Goal: Transaction & Acquisition: Purchase product/service

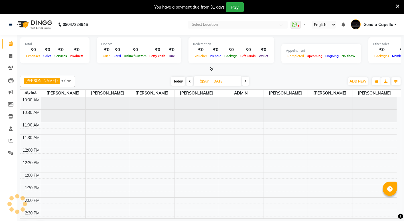
select select "en"
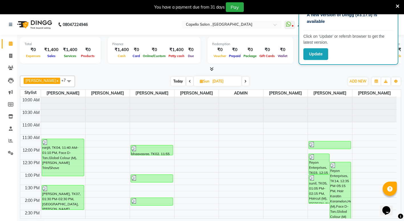
click at [397, 5] on icon at bounding box center [398, 6] width 4 height 5
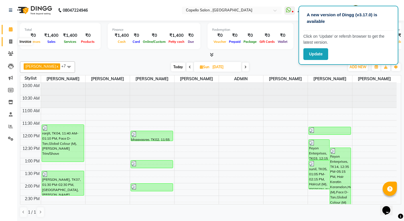
click at [11, 41] on icon at bounding box center [10, 41] width 3 height 4
select select "service"
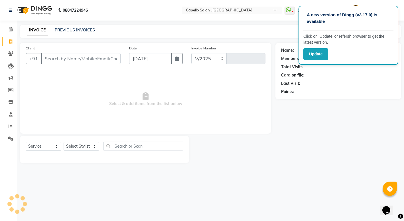
select select "853"
type input "2185"
click at [82, 145] on select "Select Stylist ADMIN [PERSON_NAME] [PERSON_NAME] [PERSON_NAME] Gondia [PERSON_N…" at bounding box center [82, 146] width 36 height 9
select select "66896"
click at [64, 142] on select "Select Stylist ADMIN [PERSON_NAME] [PERSON_NAME] [PERSON_NAME] Gondia [PERSON_N…" at bounding box center [82, 146] width 36 height 9
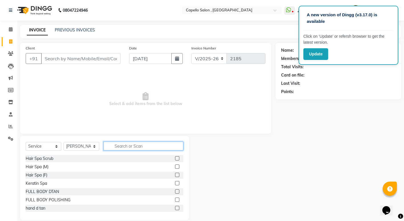
click at [129, 146] on input "text" at bounding box center [143, 145] width 80 height 9
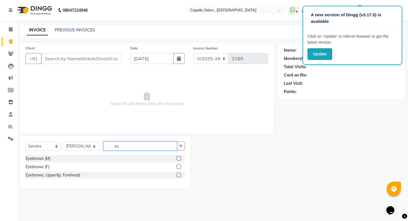
type input "ey"
click at [178, 165] on label at bounding box center [179, 166] width 4 height 4
click at [178, 165] on input "checkbox" at bounding box center [179, 167] width 4 height 4
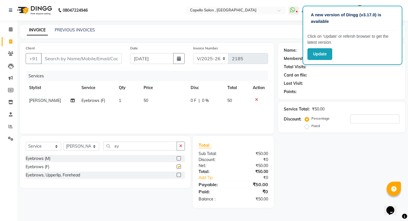
checkbox input "false"
click at [138, 147] on input "ey" at bounding box center [140, 145] width 74 height 9
type input "e"
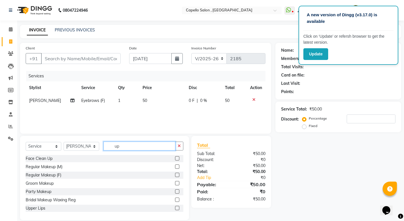
type input "up"
click at [175, 206] on label at bounding box center [177, 207] width 4 height 4
click at [175, 206] on input "checkbox" at bounding box center [177, 208] width 4 height 4
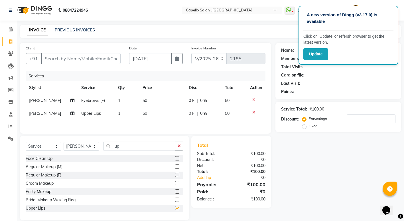
checkbox input "false"
click at [67, 58] on input "Client" at bounding box center [81, 58] width 80 height 11
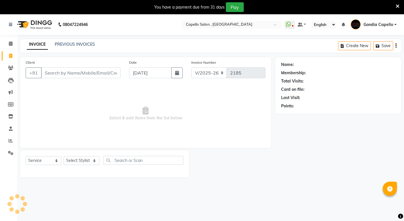
select select "853"
select select "service"
click at [72, 160] on select "Select Stylist ADMIN ANIKET BAGDE BHASKAR KAWDE GAURAV KHOBRAGADE Gondia Capell…" at bounding box center [82, 160] width 36 height 9
select select "16500"
click at [64, 156] on select "Select Stylist ADMIN ANIKET BAGDE BHASKAR KAWDE GAURAV KHOBRAGADE Gondia Capell…" at bounding box center [82, 160] width 36 height 9
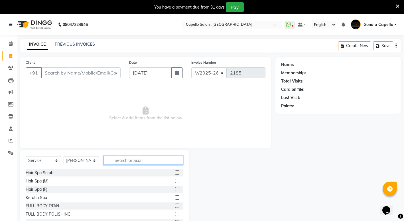
click at [133, 160] on input "text" at bounding box center [143, 160] width 80 height 9
type input "br"
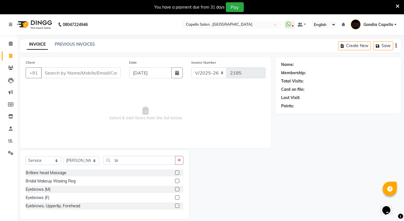
click at [177, 173] on label at bounding box center [177, 172] width 4 height 4
click at [177, 173] on input "checkbox" at bounding box center [177, 173] width 4 height 4
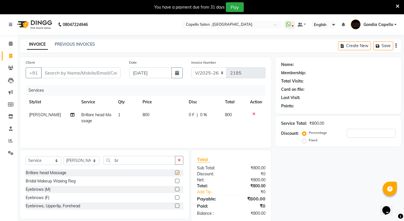
checkbox input "false"
click at [143, 159] on input "br" at bounding box center [139, 160] width 72 height 9
type input "b"
type input "be"
click at [178, 188] on label at bounding box center [177, 189] width 4 height 4
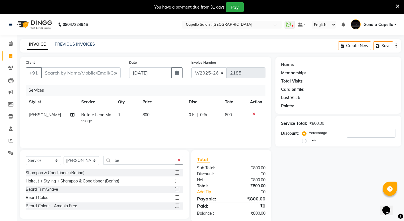
click at [178, 188] on input "checkbox" at bounding box center [177, 189] width 4 height 4
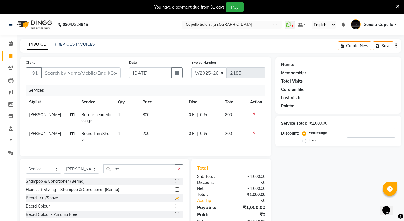
checkbox input "false"
click at [158, 118] on td "800" at bounding box center [162, 117] width 46 height 19
select select "16500"
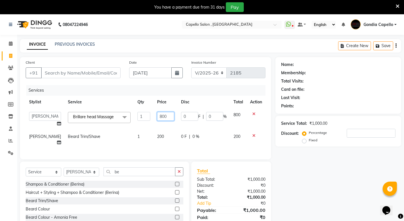
click at [164, 119] on input "800" at bounding box center [165, 116] width 17 height 9
type input "8"
type input "1000"
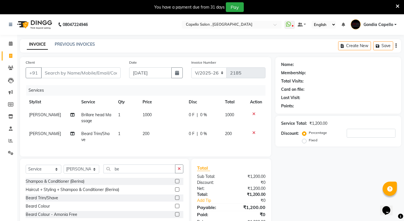
click at [292, 167] on div "Name: Membership: Total Visits: Card on file: Last Visit: Points: Service Total…" at bounding box center [340, 143] width 130 height 173
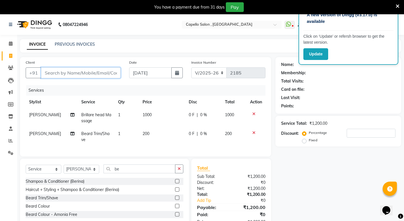
click at [94, 73] on input "Client" at bounding box center [81, 72] width 80 height 11
type input "7"
type input "0"
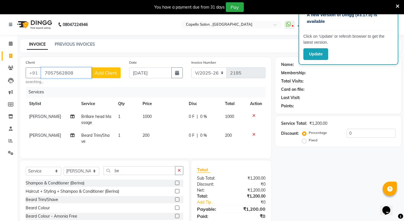
type input "7057562808"
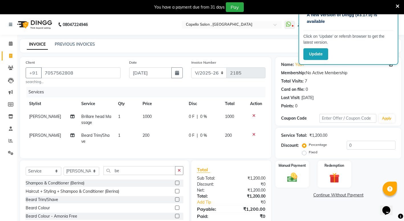
click at [366, 97] on div "Last Visit: 10-07-2025" at bounding box center [338, 98] width 114 height 6
click at [398, 3] on span at bounding box center [398, 6] width 4 height 6
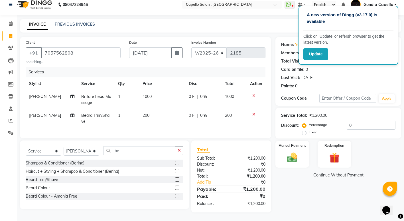
scroll to position [10, 0]
click at [293, 151] on img at bounding box center [292, 157] width 17 height 12
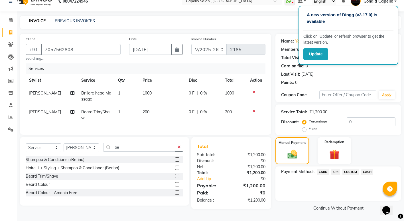
click at [337, 171] on span "UPI" at bounding box center [335, 171] width 9 height 7
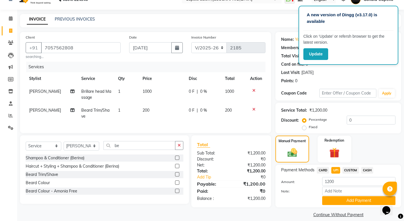
scroll to position [17, 0]
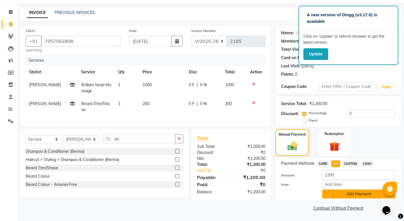
click at [340, 193] on button "Add Payment" at bounding box center [358, 193] width 73 height 9
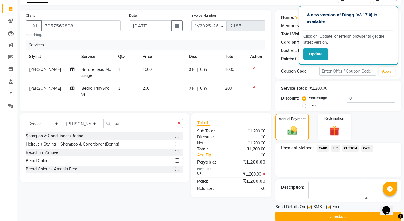
scroll to position [41, 0]
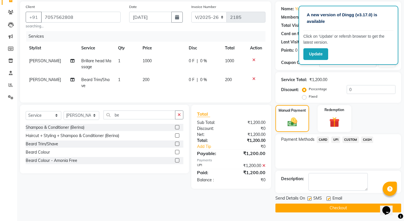
click at [334, 204] on button "Checkout" at bounding box center [338, 207] width 126 height 9
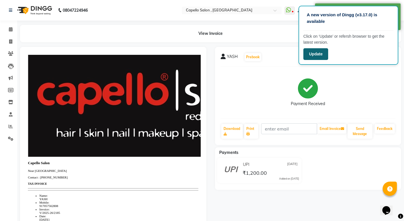
click at [318, 54] on button "Update" at bounding box center [315, 54] width 25 height 12
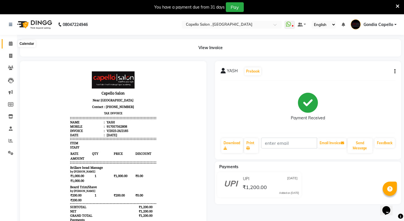
click at [6, 42] on span at bounding box center [11, 43] width 10 height 7
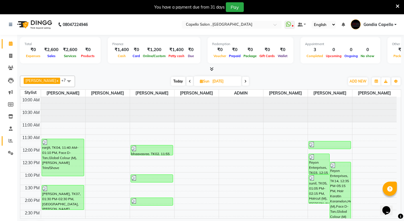
click at [11, 144] on link "Reports" at bounding box center [9, 140] width 14 height 9
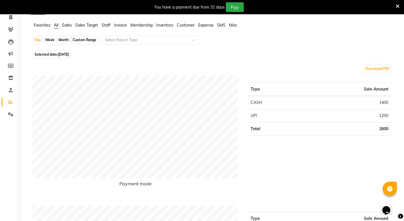
scroll to position [28, 0]
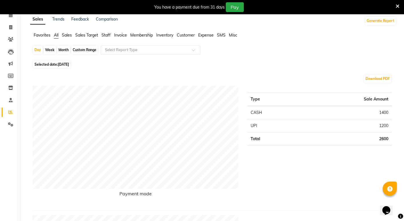
click at [64, 52] on div "Month" at bounding box center [63, 50] width 13 height 8
select select "9"
select select "2025"
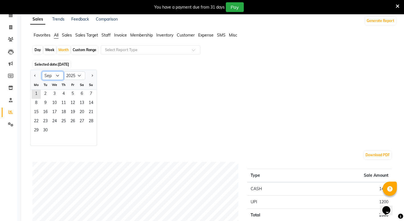
click at [55, 77] on select "Jan Feb Mar Apr May Jun Jul Aug Sep Oct Nov Dec" at bounding box center [53, 75] width 22 height 9
select select "8"
click at [42, 71] on select "Jan Feb Mar Apr May Jun Jul Aug Sep Oct Nov Dec" at bounding box center [53, 75] width 22 height 9
click at [71, 92] on span "1" at bounding box center [72, 93] width 9 height 9
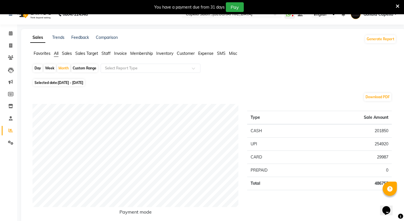
scroll to position [0, 0]
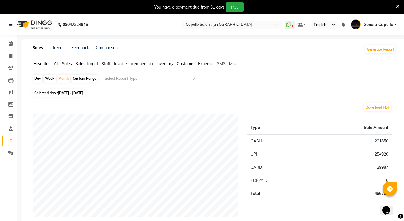
click at [109, 62] on span "Staff" at bounding box center [105, 63] width 9 height 5
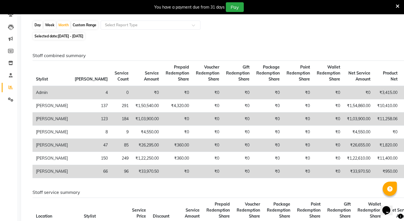
scroll to position [57, 0]
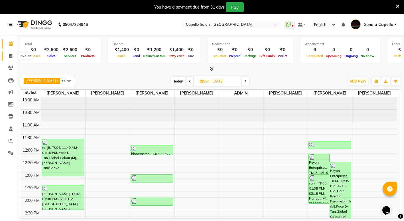
click at [9, 56] on icon at bounding box center [10, 56] width 3 height 4
select select "service"
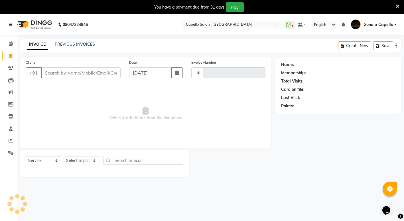
type input "2186"
select select "853"
click at [79, 161] on select "Select Stylist ADMIN ANIKET BAGDE BHASKAR KAWDE GAURAV KHOBRAGADE Gondia Capell…" at bounding box center [82, 160] width 36 height 9
select select "58211"
click at [64, 156] on select "Select Stylist ADMIN ANIKET BAGDE BHASKAR KAWDE GAURAV KHOBRAGADE Gondia Capell…" at bounding box center [82, 160] width 36 height 9
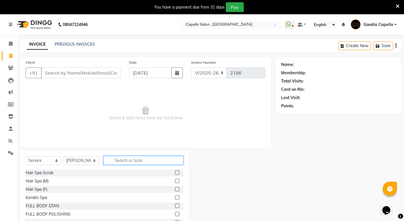
click at [128, 162] on input "text" at bounding box center [143, 160] width 80 height 9
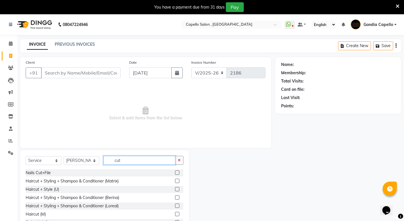
type input "cut"
click at [175, 214] on label at bounding box center [177, 213] width 4 height 4
click at [175, 214] on input "checkbox" at bounding box center [177, 214] width 4 height 4
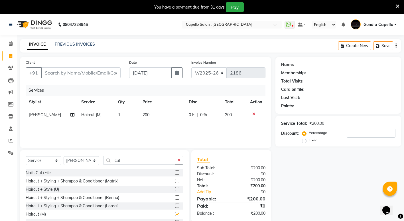
checkbox input "false"
click at [101, 73] on input "Client" at bounding box center [81, 72] width 80 height 11
click at [255, 112] on icon at bounding box center [253, 114] width 3 height 4
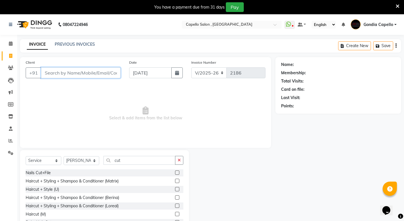
click at [95, 72] on input "Client" at bounding box center [81, 72] width 80 height 11
click at [92, 70] on input "Client" at bounding box center [81, 72] width 80 height 11
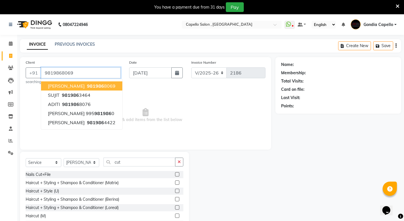
type input "9819868069"
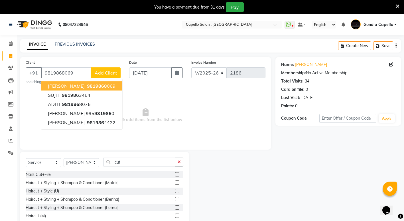
click at [270, 169] on div at bounding box center [232, 194] width 87 height 84
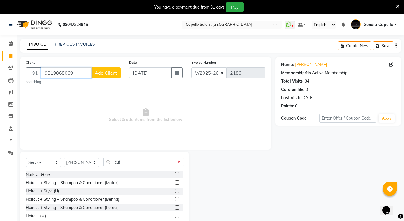
click at [82, 75] on input "9819868069" at bounding box center [66, 72] width 50 height 11
drag, startPoint x: 81, startPoint y: 161, endPoint x: 82, endPoint y: 158, distance: 3.6
click at [81, 161] on select "Select Stylist ADMIN ANIKET BAGDE BHASKAR KAWDE GAURAV KHOBRAGADE Gondia Capell…" at bounding box center [82, 162] width 36 height 9
select select "14375"
click at [64, 158] on select "Select Stylist ADMIN ANIKET BAGDE BHASKAR KAWDE GAURAV KHOBRAGADE Gondia Capell…" at bounding box center [82, 162] width 36 height 9
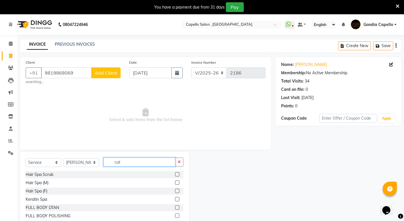
click at [121, 160] on input "cut" at bounding box center [139, 161] width 72 height 9
type input "c"
type input "to"
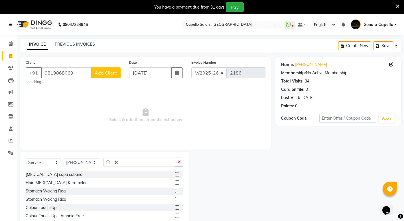
click at [176, 206] on label at bounding box center [177, 207] width 4 height 4
click at [176, 206] on input "checkbox" at bounding box center [177, 207] width 4 height 4
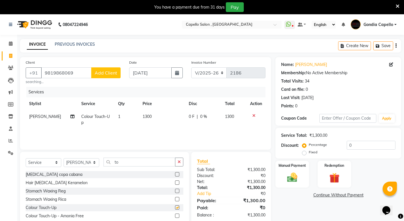
checkbox input "false"
click at [164, 119] on td "1300" at bounding box center [162, 119] width 46 height 19
select select "14375"
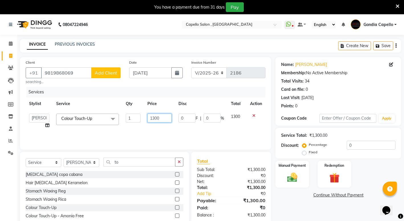
click at [164, 118] on input "1300" at bounding box center [159, 117] width 24 height 9
type input "1"
type input "1500"
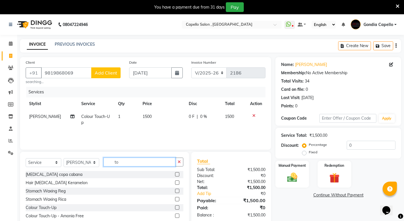
click at [129, 162] on input "to" at bounding box center [139, 161] width 72 height 9
click at [75, 163] on select "Select Stylist ADMIN ANIKET BAGDE BHASKAR KAWDE GAURAV KHOBRAGADE Gondia Capell…" at bounding box center [82, 162] width 36 height 9
select select "66896"
click at [64, 158] on select "Select Stylist ADMIN ANIKET BAGDE BHASKAR KAWDE GAURAV KHOBRAGADE Gondia Capell…" at bounding box center [82, 162] width 36 height 9
click at [125, 158] on input "to" at bounding box center [139, 161] width 72 height 9
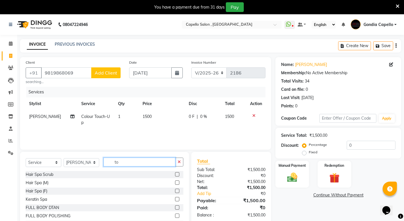
type input "t"
type input "ey"
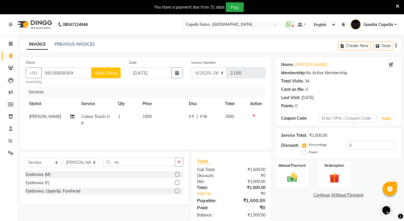
click at [177, 182] on label at bounding box center [177, 182] width 4 height 4
click at [177, 182] on input "checkbox" at bounding box center [177, 183] width 4 height 4
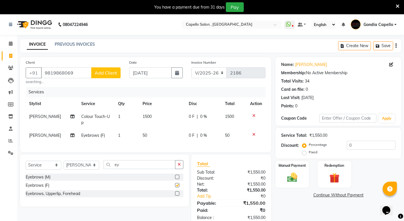
checkbox input "false"
click at [141, 169] on input "ey" at bounding box center [139, 164] width 72 height 9
type input "e"
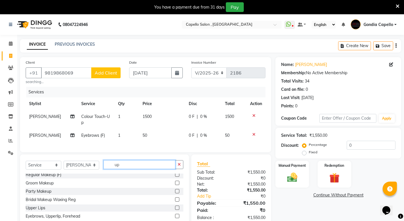
scroll to position [28, 0]
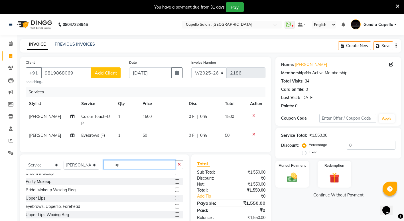
type input "up"
click at [175, 200] on label at bounding box center [177, 197] width 4 height 4
click at [175, 200] on input "checkbox" at bounding box center [177, 198] width 4 height 4
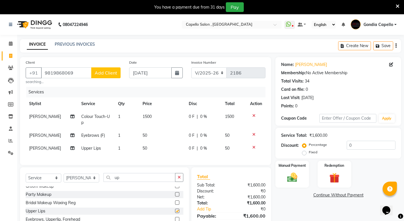
checkbox input "false"
click at [293, 179] on img at bounding box center [292, 177] width 17 height 12
click at [321, 195] on span "CARD" at bounding box center [323, 195] width 12 height 7
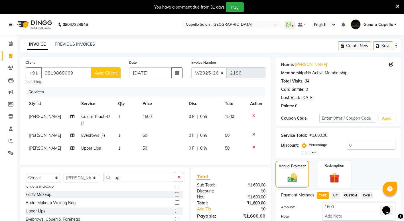
scroll to position [43, 0]
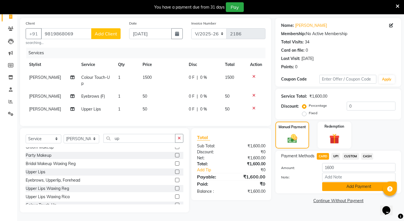
click at [335, 182] on button "Add Payment" at bounding box center [358, 186] width 73 height 9
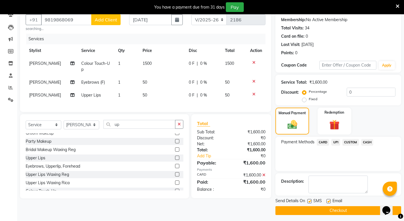
scroll to position [56, 0]
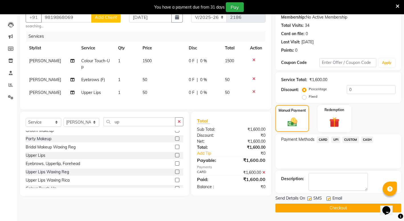
click at [337, 208] on button "Checkout" at bounding box center [338, 207] width 126 height 9
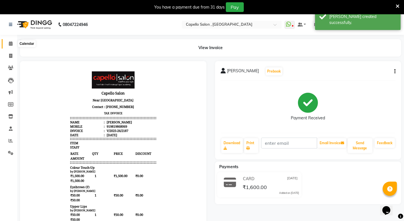
click at [11, 42] on icon at bounding box center [11, 43] width 4 height 4
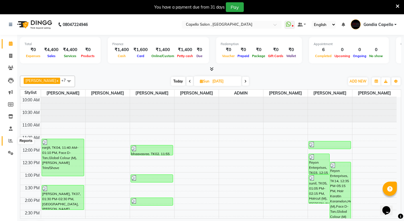
click at [8, 140] on span at bounding box center [11, 140] width 10 height 7
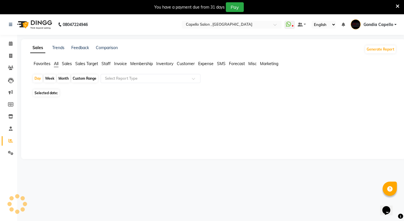
click at [61, 77] on div "Month" at bounding box center [63, 78] width 13 height 8
select select "9"
select select "2025"
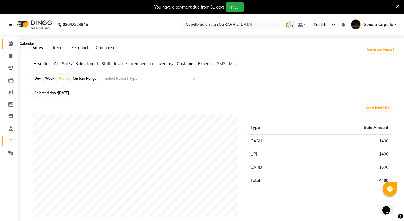
click at [10, 43] on icon at bounding box center [11, 43] width 4 height 4
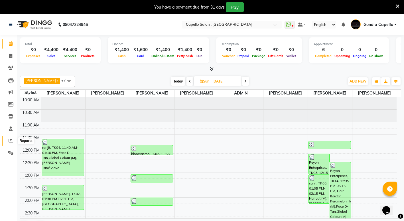
click at [12, 140] on icon at bounding box center [11, 140] width 4 height 4
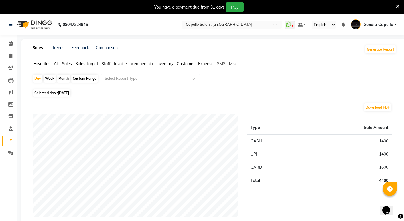
click at [61, 78] on div "Month" at bounding box center [63, 78] width 13 height 8
select select "9"
select select "2025"
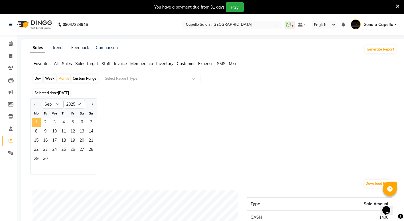
click at [34, 123] on span "1" at bounding box center [36, 122] width 9 height 9
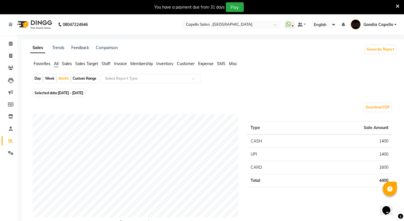
click at [34, 80] on div "Day" at bounding box center [37, 78] width 9 height 8
select select "9"
select select "2025"
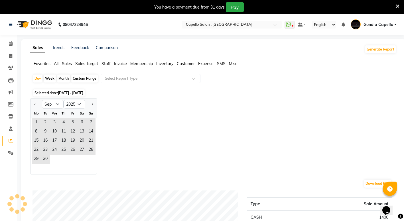
click at [64, 75] on div "Month" at bounding box center [63, 78] width 13 height 8
select select "9"
select select "2025"
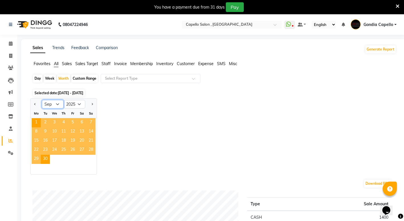
click at [59, 103] on select "Jan Feb Mar Apr May Jun Jul Aug Sep Oct Nov Dec" at bounding box center [53, 104] width 22 height 9
select select "8"
click at [42, 100] on select "Jan Feb Mar Apr May Jun Jul Aug Sep Oct Nov Dec" at bounding box center [53, 104] width 22 height 9
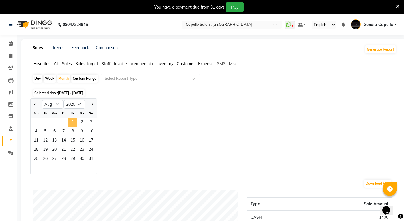
click at [72, 121] on span "1" at bounding box center [72, 122] width 9 height 9
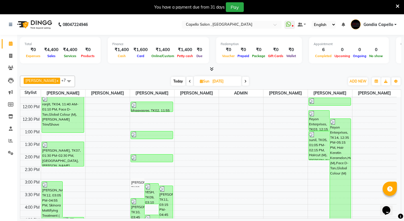
scroll to position [43, 0]
click at [177, 81] on span "Today" at bounding box center [178, 81] width 14 height 9
type input "[DATE]"
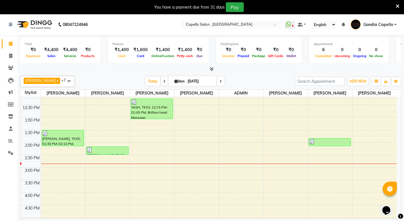
scroll to position [57, 0]
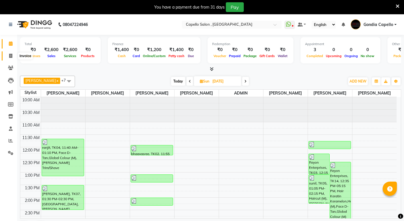
click at [13, 56] on span at bounding box center [11, 56] width 10 height 7
select select "service"
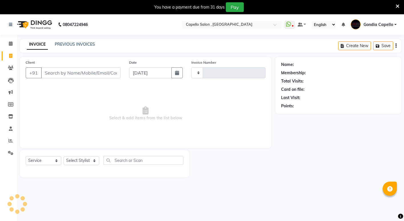
type input "2186"
select select "853"
click at [76, 160] on select "Select Stylist" at bounding box center [82, 160] width 36 height 9
click at [77, 159] on select "Select Stylist" at bounding box center [82, 160] width 36 height 9
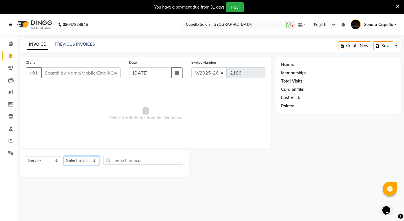
click at [78, 158] on select "Select Stylist ADMIN ANIKET BAGDE BHASKAR KAWDE GAURAV KHOBRAGADE Gondia Capell…" at bounding box center [82, 160] width 36 height 9
select select "58211"
click at [64, 156] on select "Select Stylist ADMIN ANIKET BAGDE BHASKAR KAWDE GAURAV KHOBRAGADE Gondia Capell…" at bounding box center [82, 160] width 36 height 9
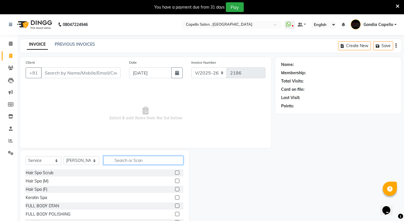
click at [124, 160] on input "text" at bounding box center [143, 160] width 80 height 9
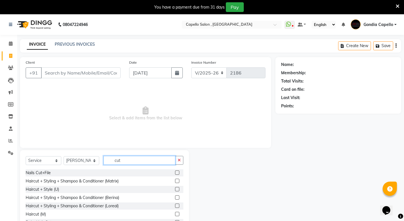
type input "cut"
click at [175, 214] on label at bounding box center [177, 213] width 4 height 4
click at [175, 214] on input "checkbox" at bounding box center [177, 214] width 4 height 4
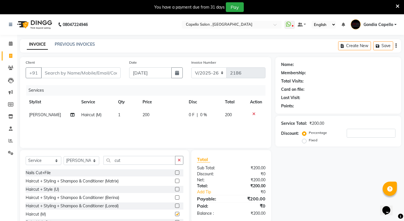
checkbox input "false"
click at [87, 70] on input "Client" at bounding box center [81, 72] width 80 height 11
click at [105, 72] on input "Client" at bounding box center [81, 72] width 80 height 11
type input "9"
type input "0"
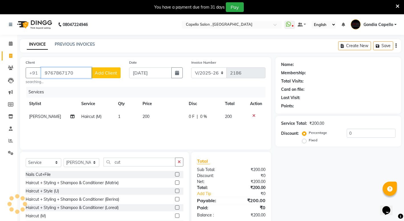
type input "9767867170"
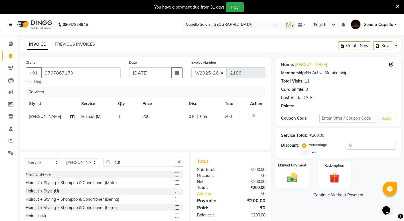
click at [295, 176] on img at bounding box center [292, 177] width 17 height 12
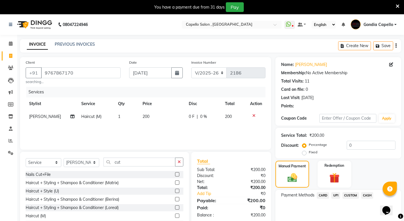
click at [338, 193] on span "UPI" at bounding box center [335, 195] width 9 height 7
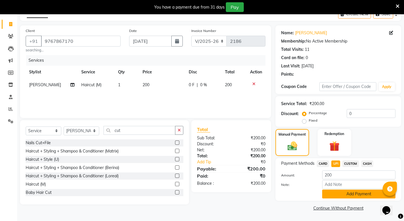
click at [347, 191] on button "Add Payment" at bounding box center [358, 193] width 73 height 9
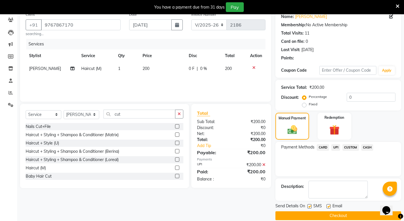
scroll to position [56, 0]
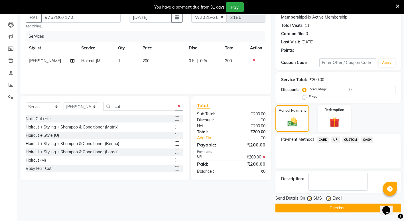
click at [323, 207] on button "Checkout" at bounding box center [338, 207] width 126 height 9
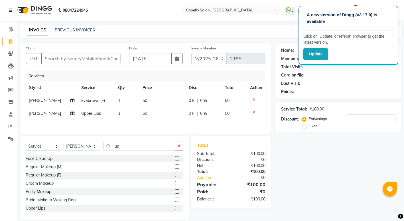
select select "853"
select select "service"
click at [83, 148] on select "Select Stylist ADMIN [PERSON_NAME] [PERSON_NAME] [PERSON_NAME] Gondia [PERSON_N…" at bounding box center [82, 146] width 36 height 9
select select "14375"
click at [64, 142] on select "Select Stylist ADMIN [PERSON_NAME] [PERSON_NAME] [PERSON_NAME] Gondia [PERSON_N…" at bounding box center [82, 146] width 36 height 9
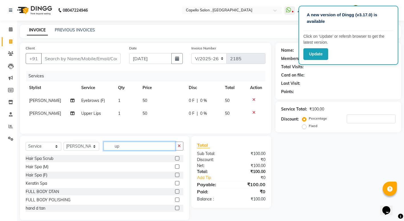
click at [138, 148] on input "up" at bounding box center [139, 145] width 72 height 9
type input "u"
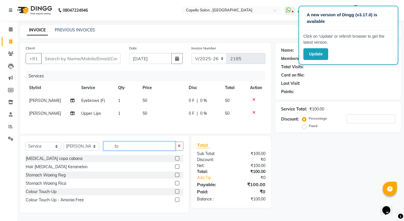
type input "to"
click at [176, 191] on label at bounding box center [177, 191] width 4 height 4
click at [176, 191] on input "checkbox" at bounding box center [177, 192] width 4 height 4
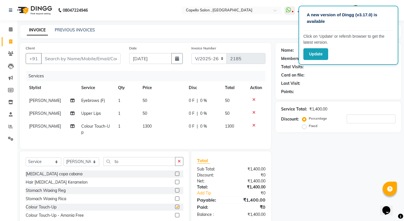
checkbox input "false"
click at [159, 125] on td "1300" at bounding box center [162, 129] width 46 height 19
select select "14375"
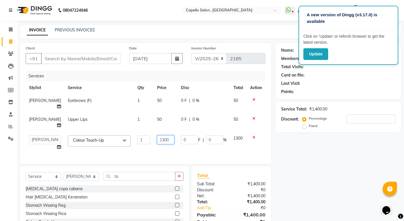
click at [166, 140] on input "1300" at bounding box center [165, 139] width 17 height 9
type input "1"
type input "1500"
drag, startPoint x: 339, startPoint y: 178, endPoint x: 336, endPoint y: 178, distance: 3.2
click at [338, 178] on div "Name: Membership: Total Visits: Card on file: Last Visit: Points: Service Total…" at bounding box center [340, 143] width 130 height 200
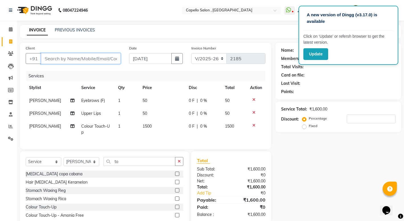
click at [97, 62] on input "Client" at bounding box center [81, 58] width 80 height 11
click at [91, 56] on input "Client" at bounding box center [81, 58] width 80 height 11
type input "9"
type input "0"
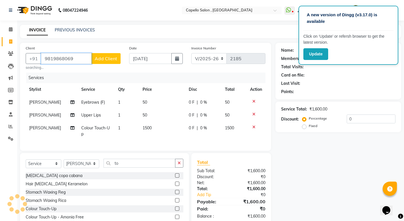
type input "9819868069"
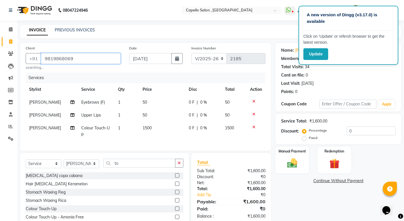
click at [93, 56] on input "9819868069" at bounding box center [81, 58] width 80 height 11
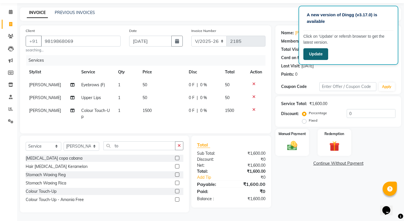
click at [315, 52] on button "Update" at bounding box center [315, 54] width 25 height 12
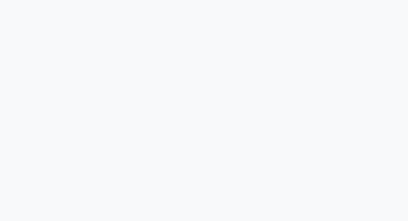
select select "service"
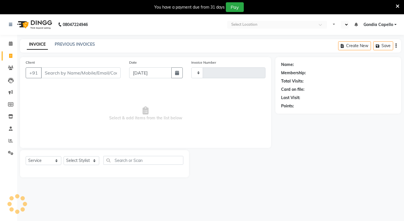
type input "2186"
select select "en"
select select "853"
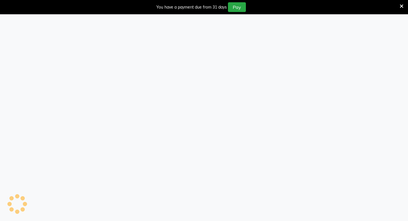
select select "service"
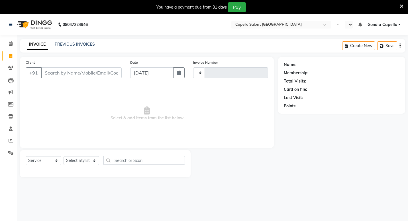
select select "en"
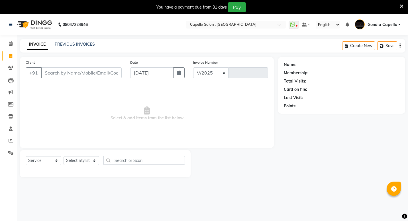
select select "853"
type input "2188"
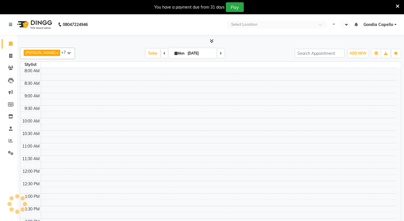
select select "en"
